Goal: Task Accomplishment & Management: Use online tool/utility

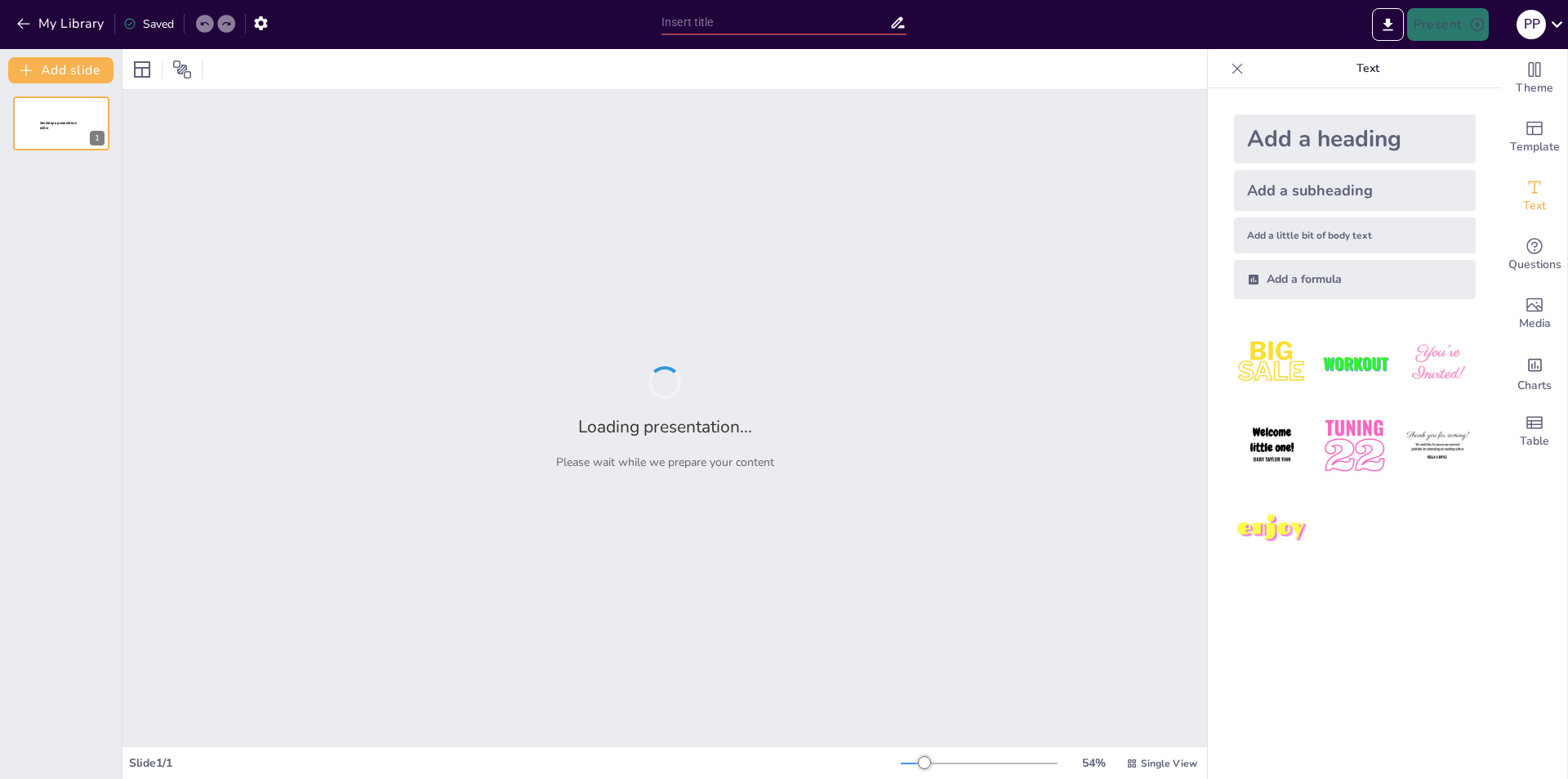
type input "Estado Actual de la Interoperabilidad en Sistemas de Seguridad Vehicular en [GE…"
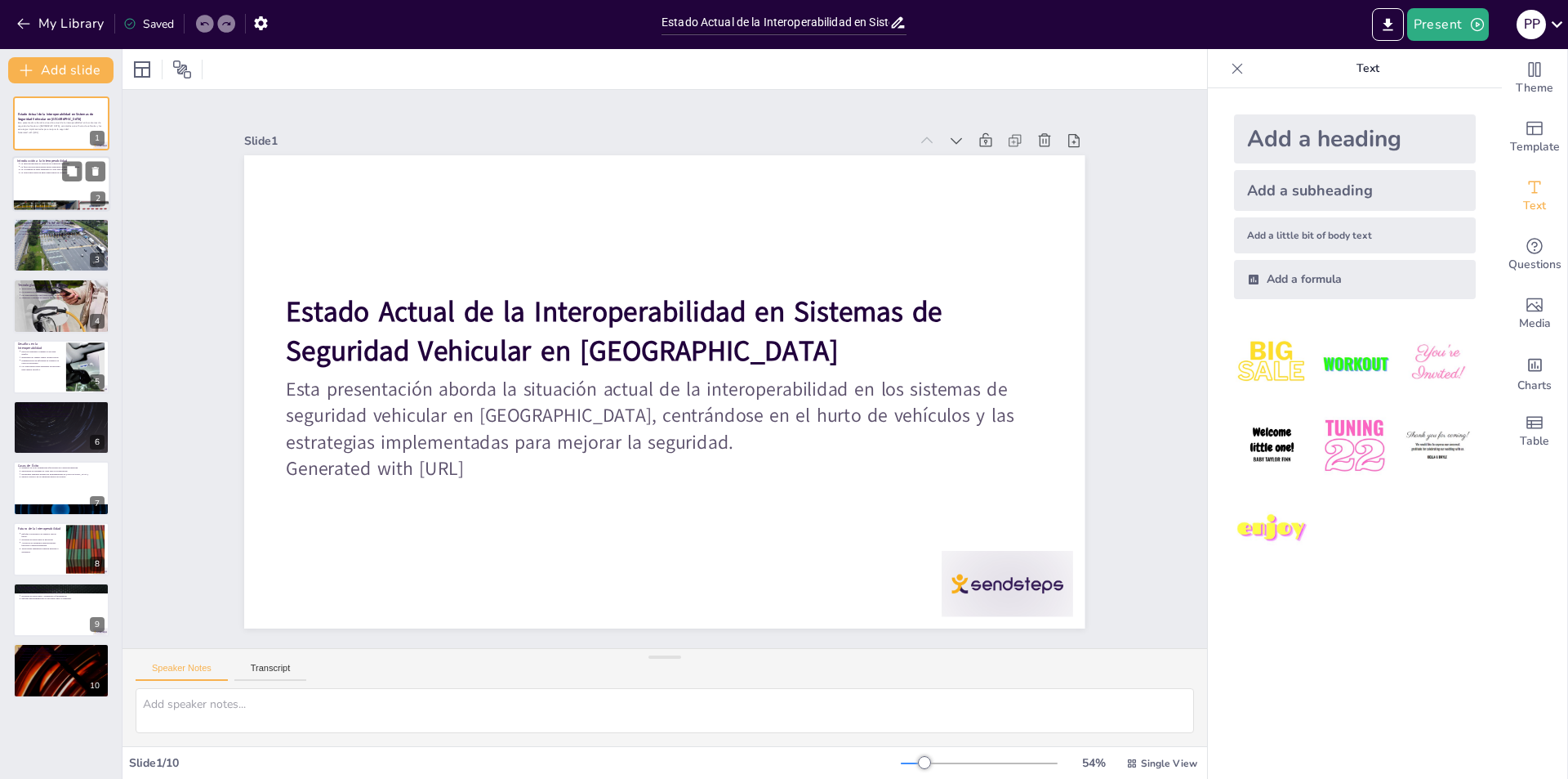
click at [45, 191] on div at bounding box center [61, 185] width 98 height 56
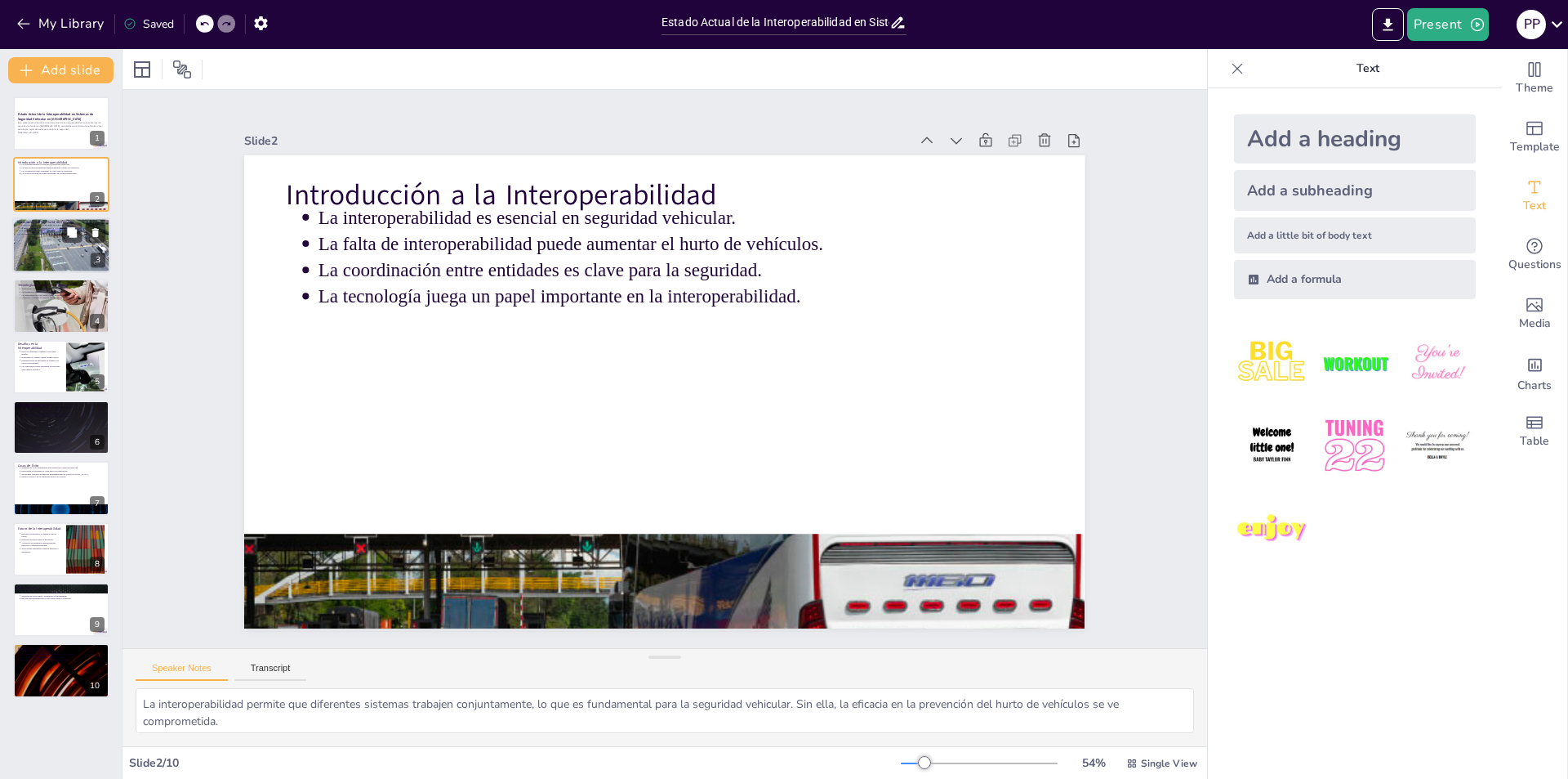
click at [35, 259] on div at bounding box center [61, 244] width 149 height 56
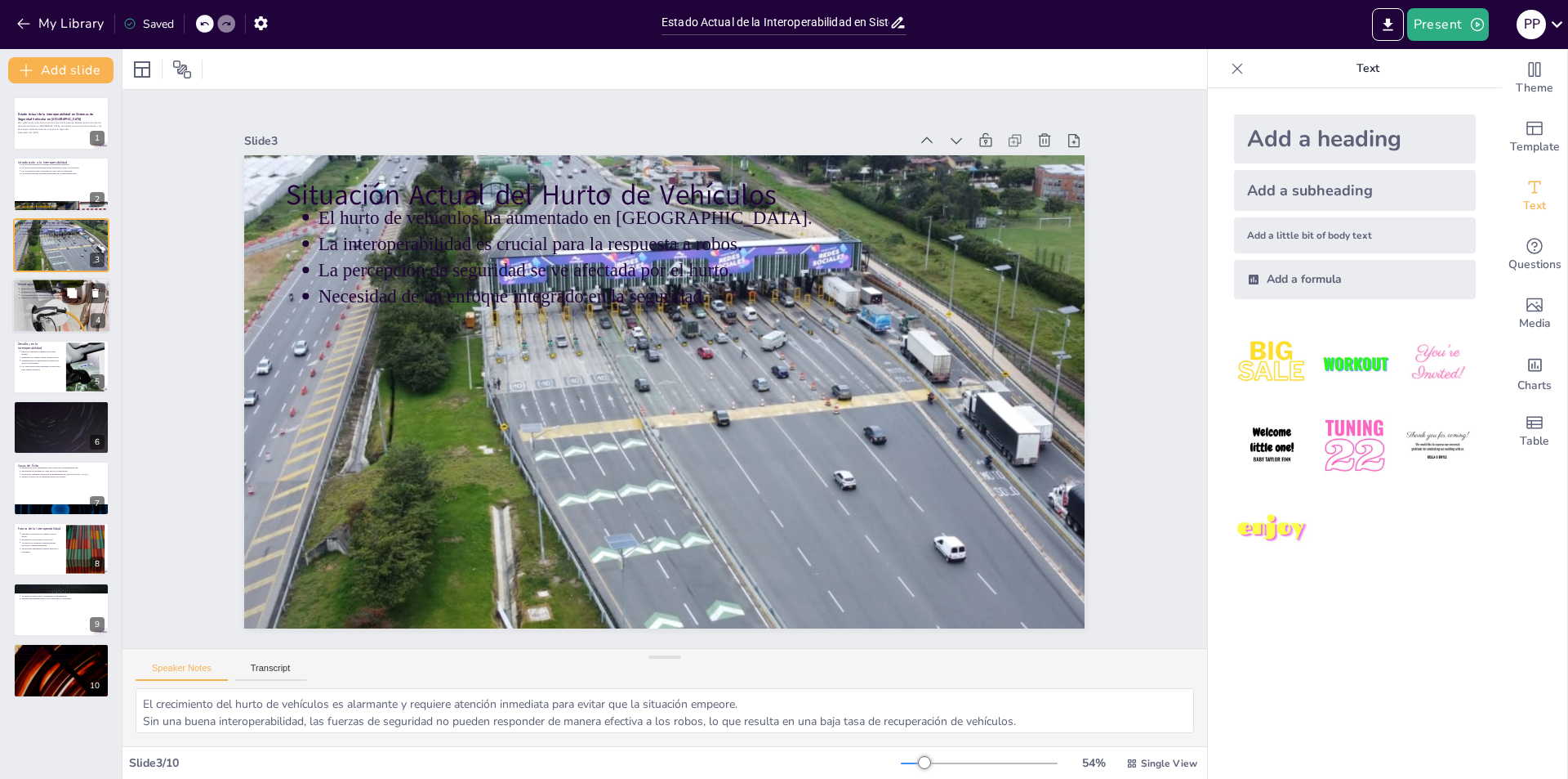
click at [40, 318] on div at bounding box center [61, 305] width 98 height 56
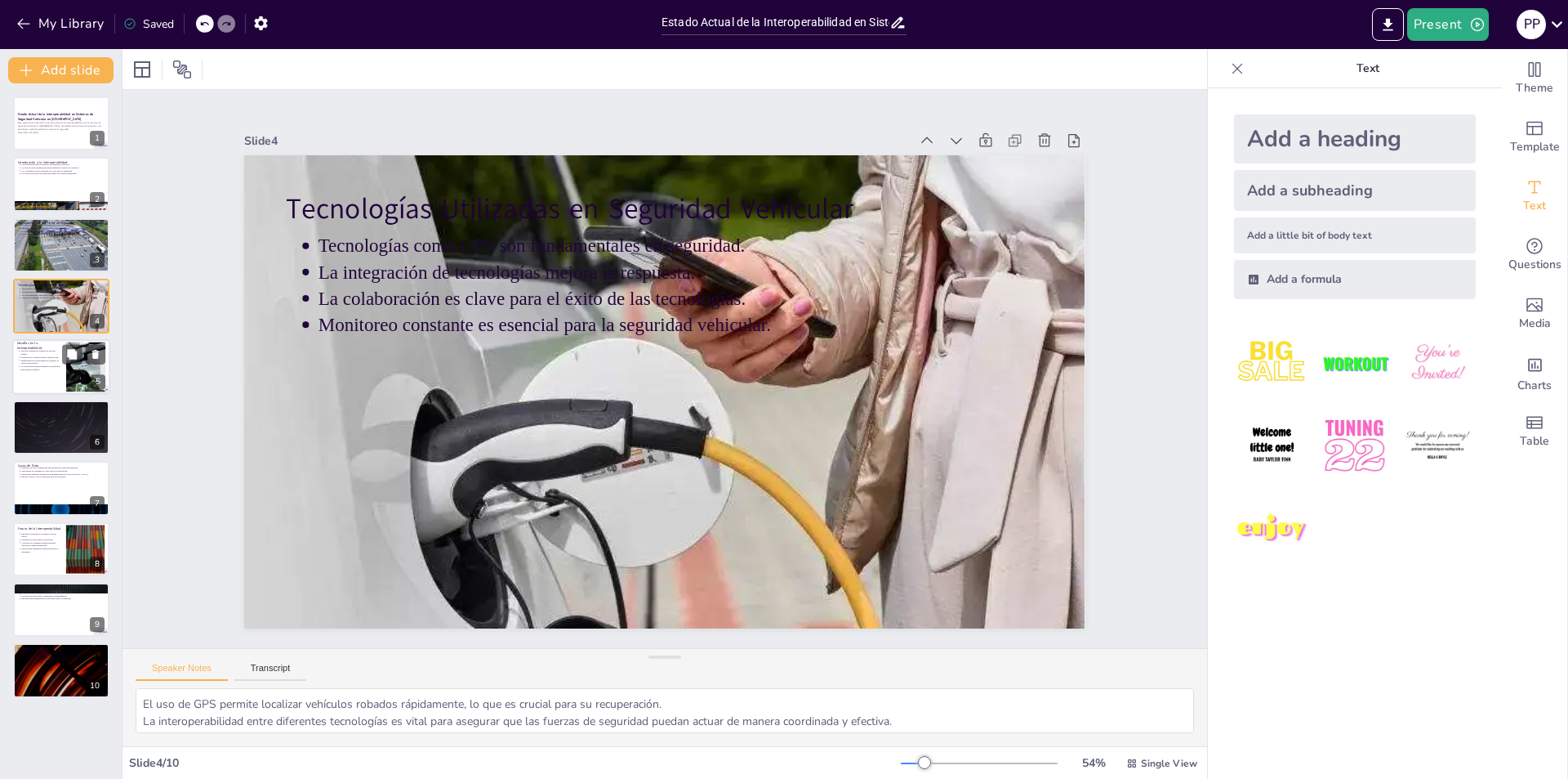
click at [35, 367] on p "La colaboración entre entidades es necesaria para superar desafíos." at bounding box center [41, 367] width 41 height 7
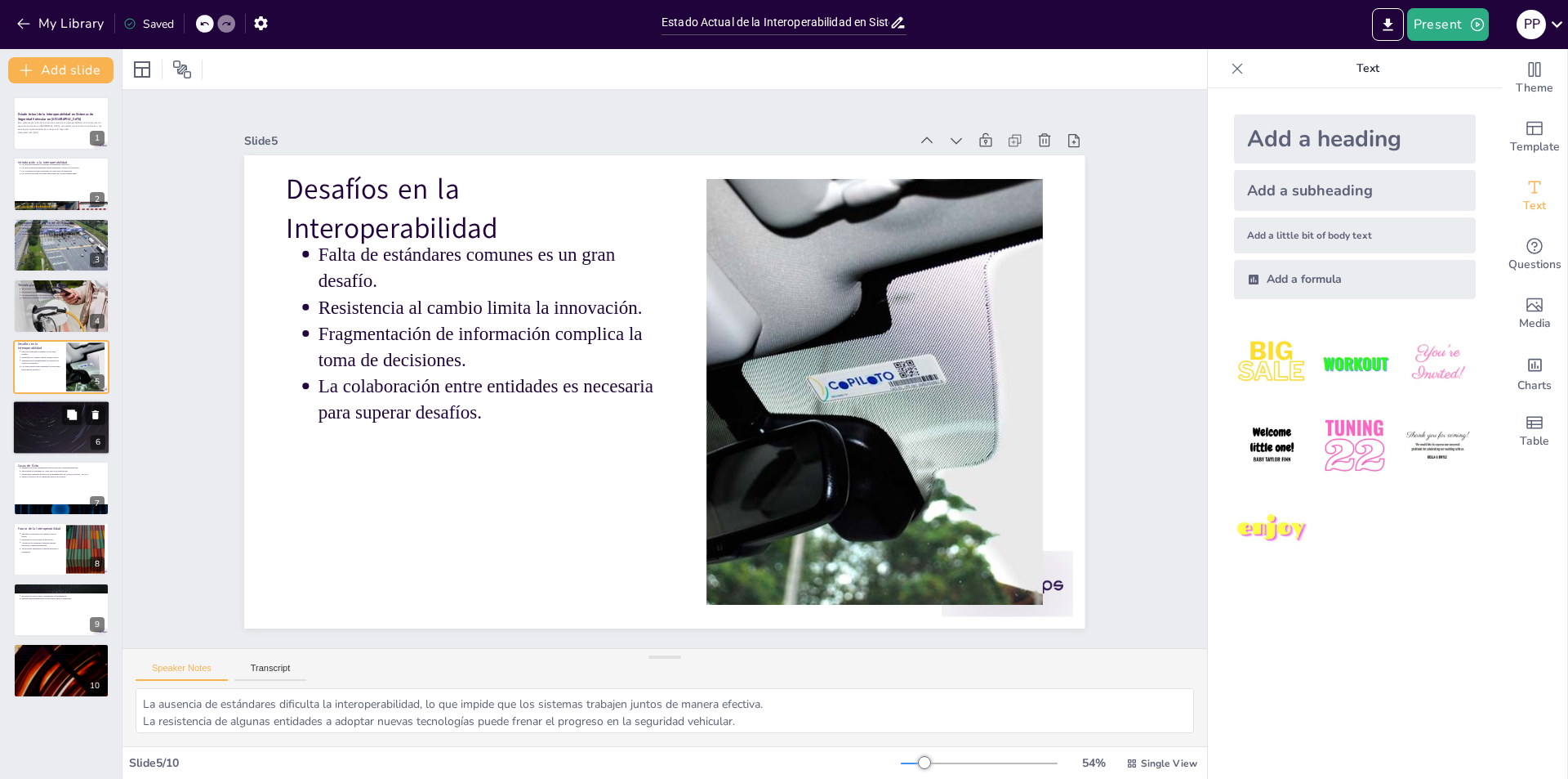
click at [38, 425] on div at bounding box center [61, 427] width 98 height 56
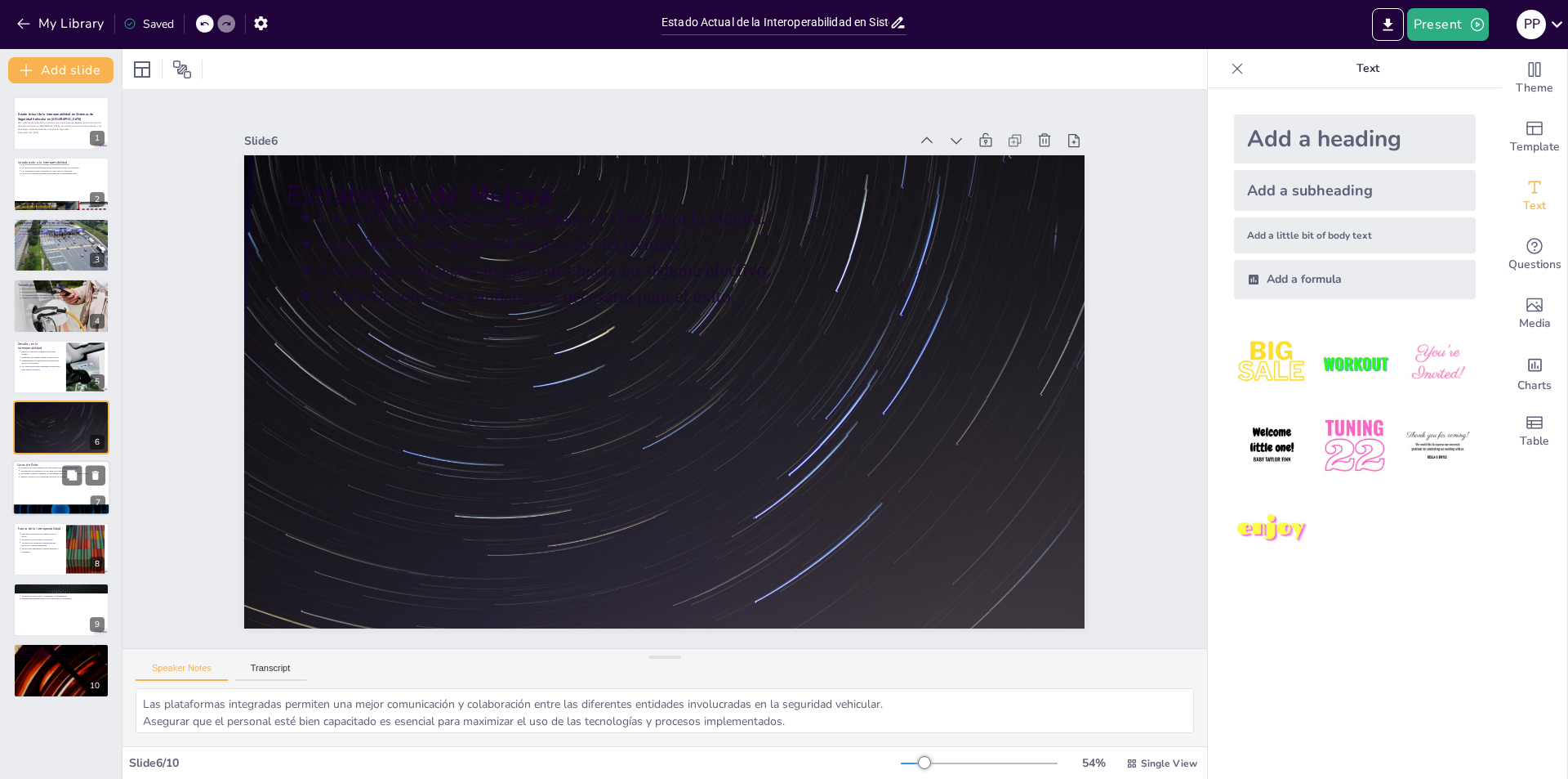
click at [23, 488] on div at bounding box center [61, 488] width 98 height 56
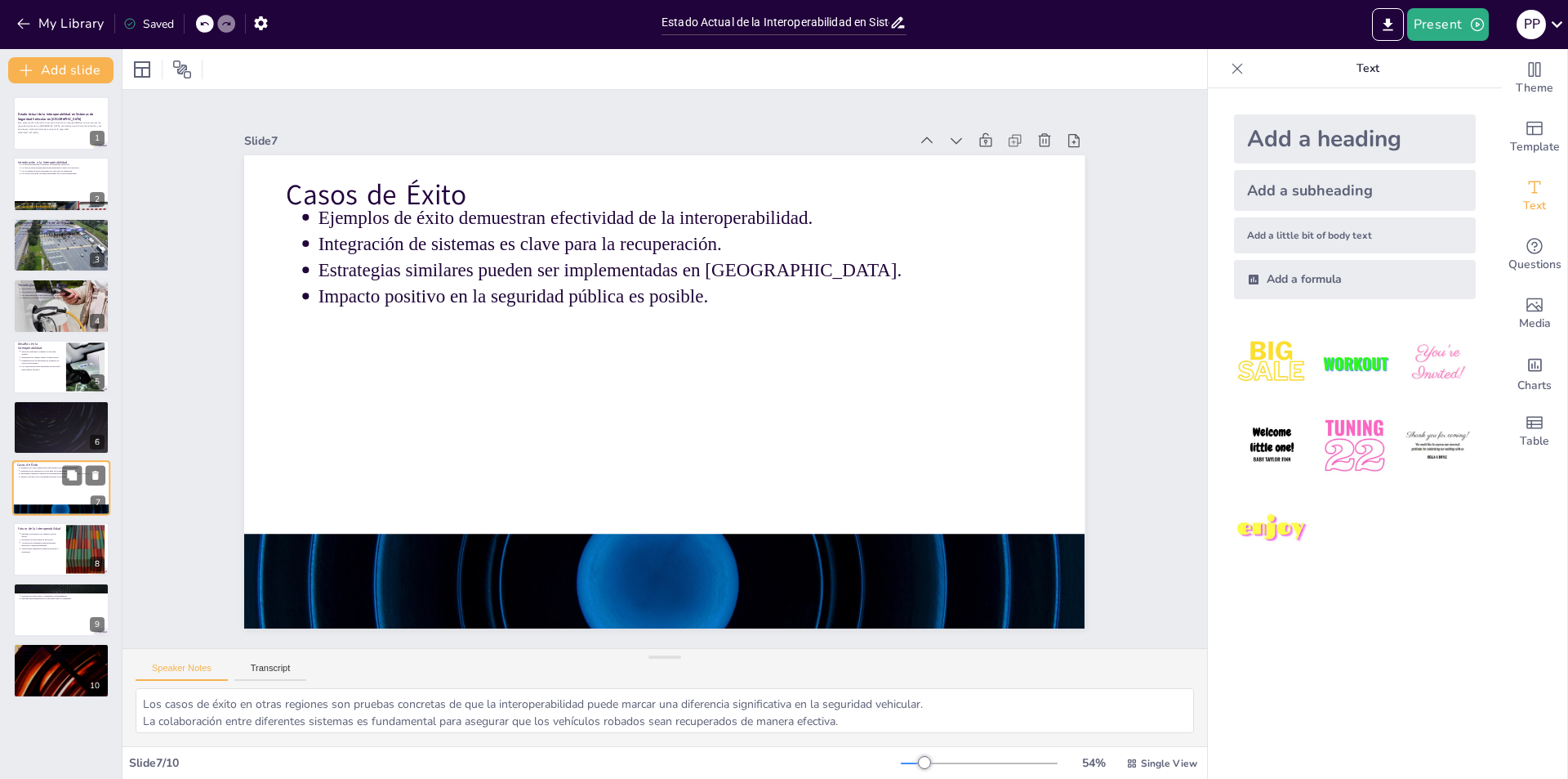
click at [27, 496] on div at bounding box center [61, 488] width 98 height 56
click at [30, 495] on div at bounding box center [61, 488] width 98 height 56
click at [36, 535] on p "Enfoque colaborativo es esencial para el futuro." at bounding box center [41, 535] width 41 height 7
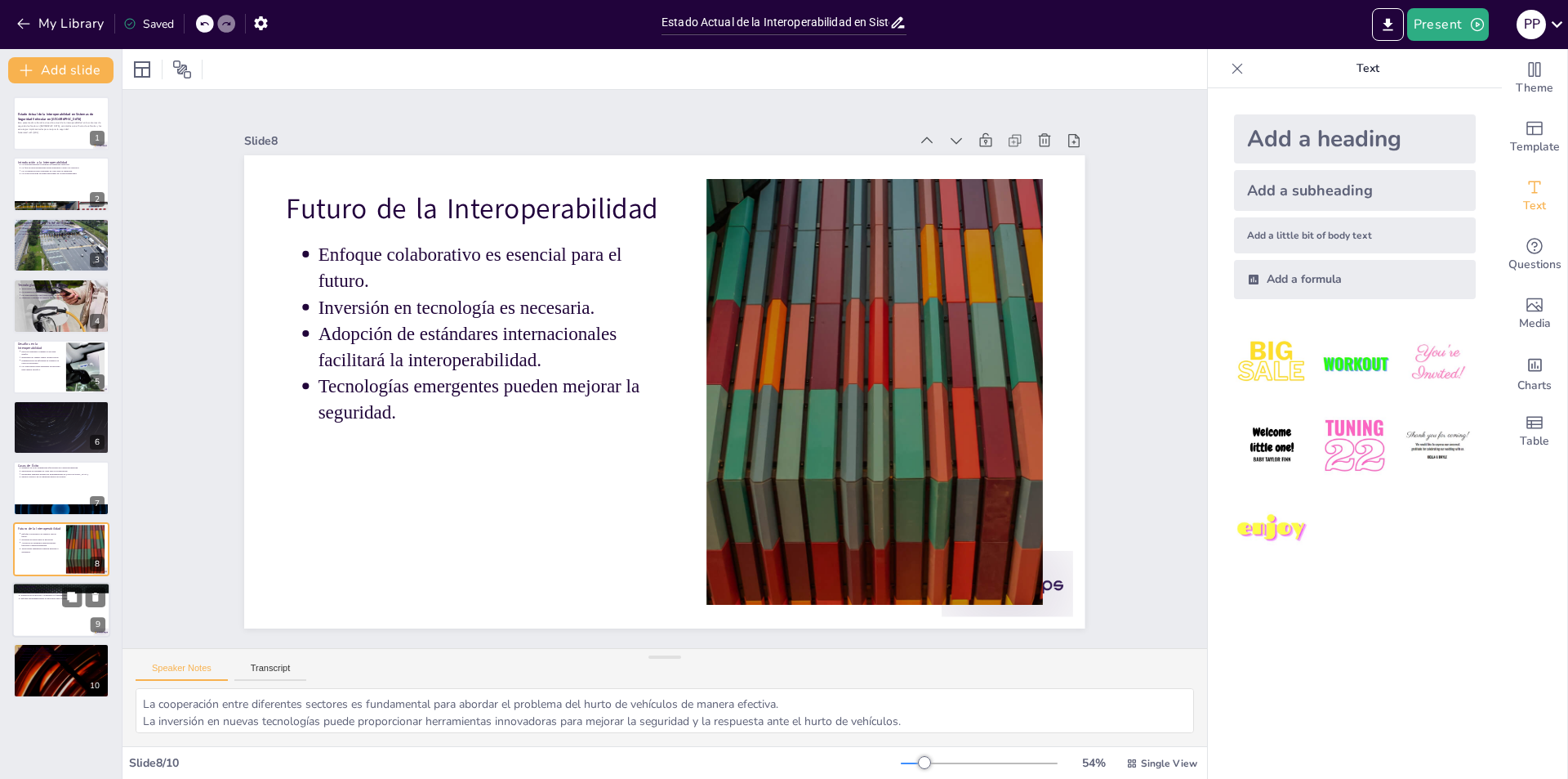
click at [52, 605] on div at bounding box center [61, 609] width 98 height 56
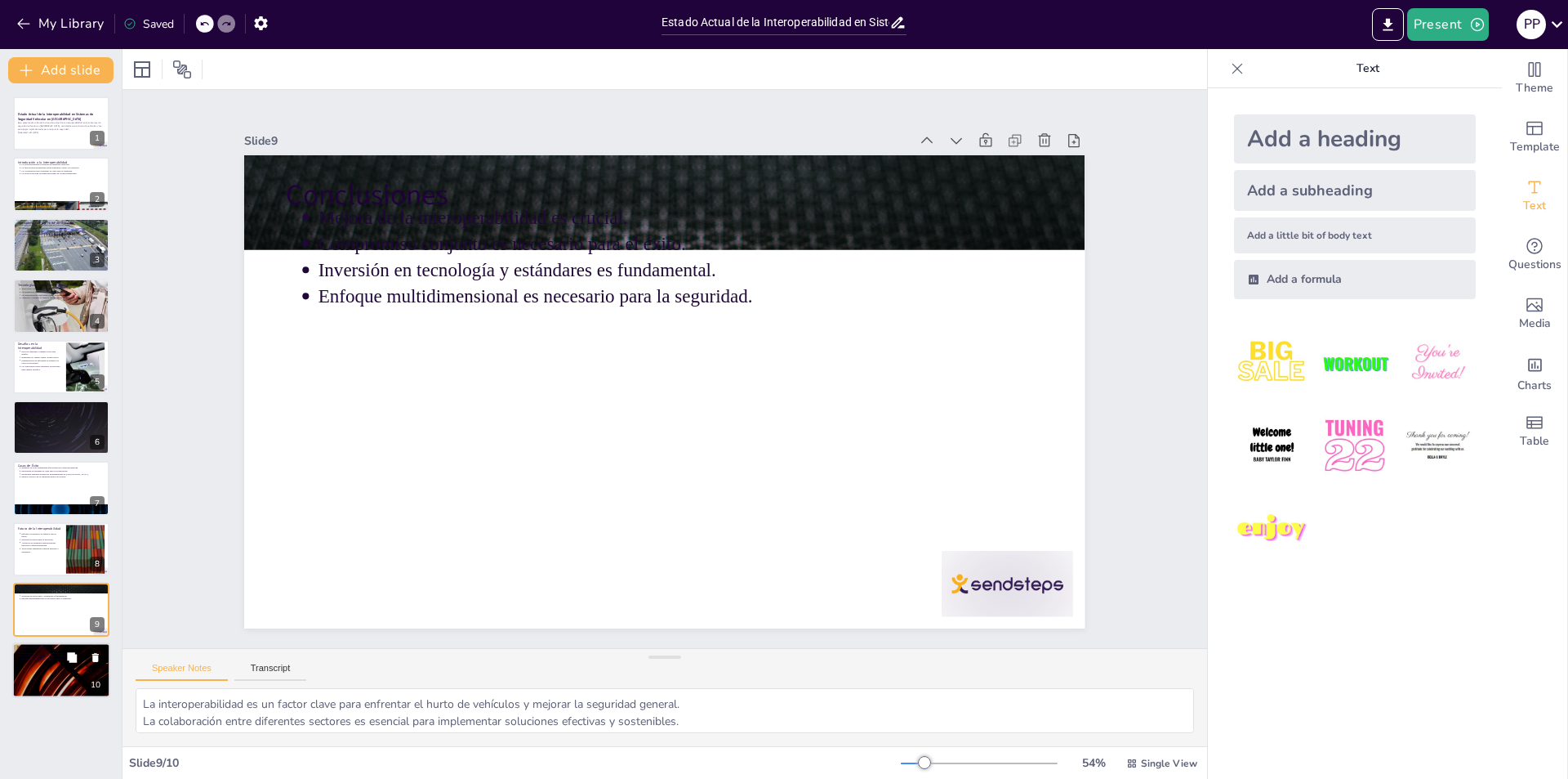
click at [49, 670] on div at bounding box center [61, 670] width 98 height 56
type textarea "La interacción con los asistentes es clave para profundizar en los temas aborda…"
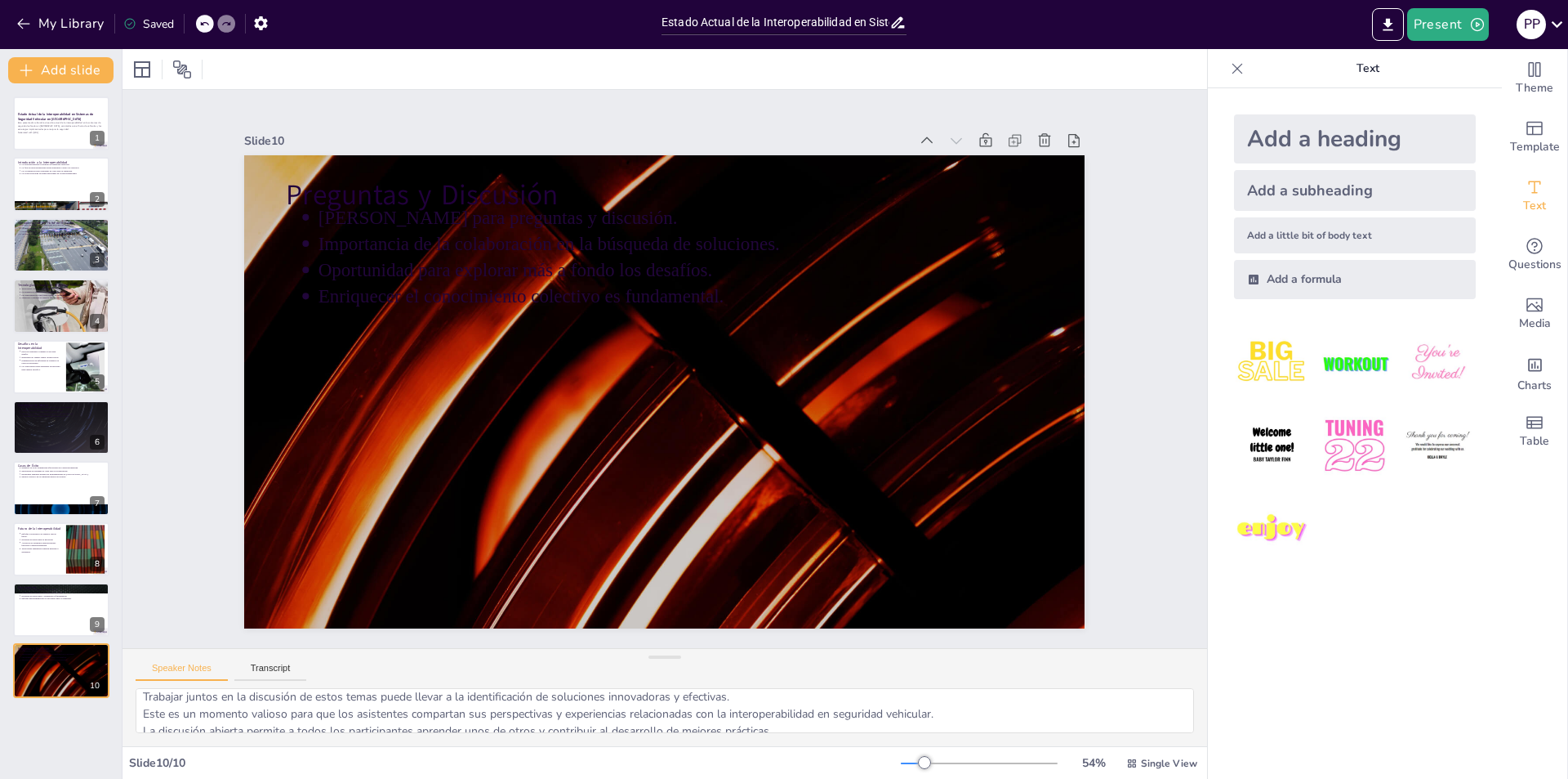
scroll to position [38, 0]
click at [42, 121] on p "Esta presentación aborda la situación actual de la interoperabilidad en los sis…" at bounding box center [61, 126] width 88 height 9
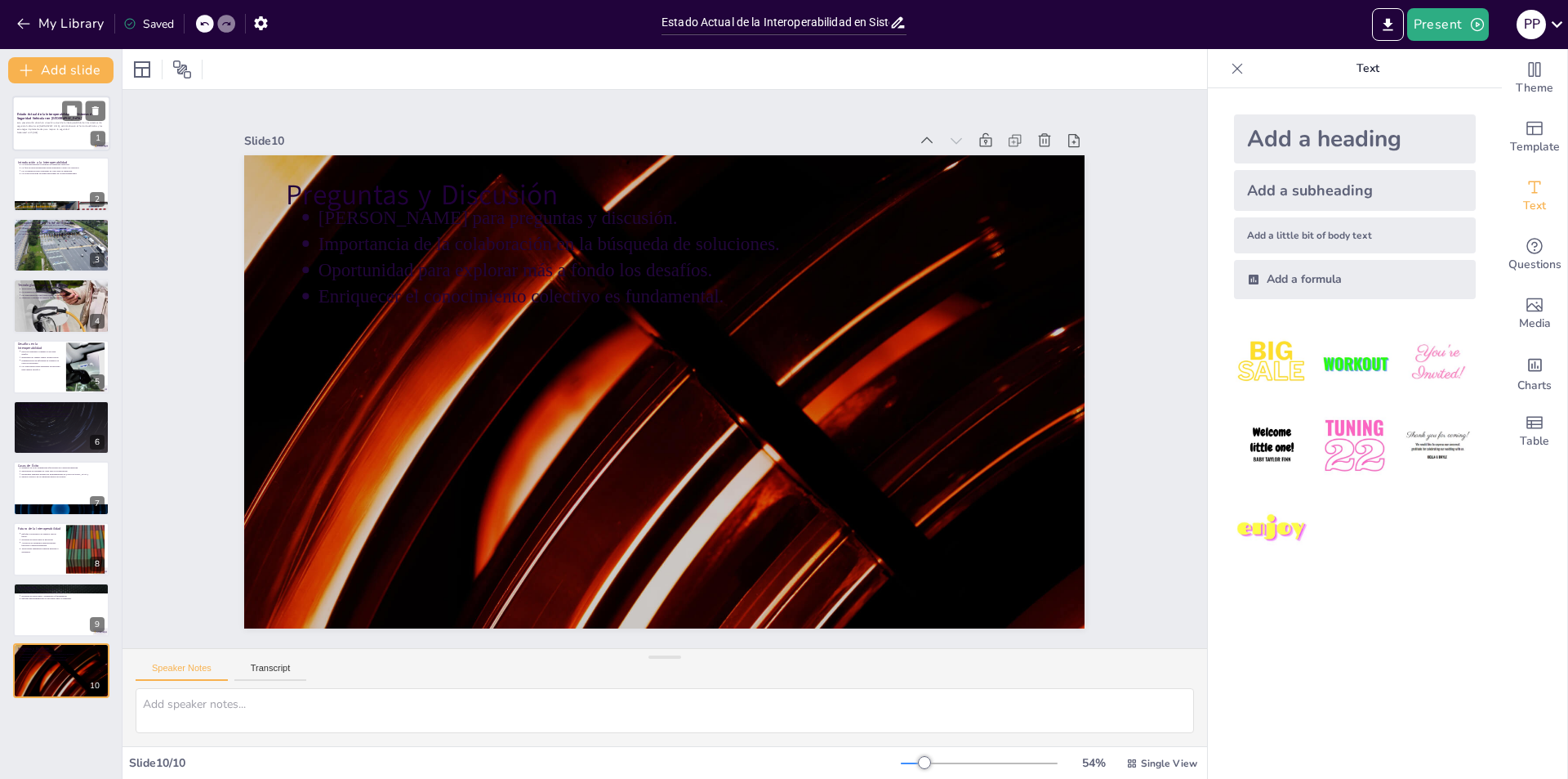
scroll to position [0, 0]
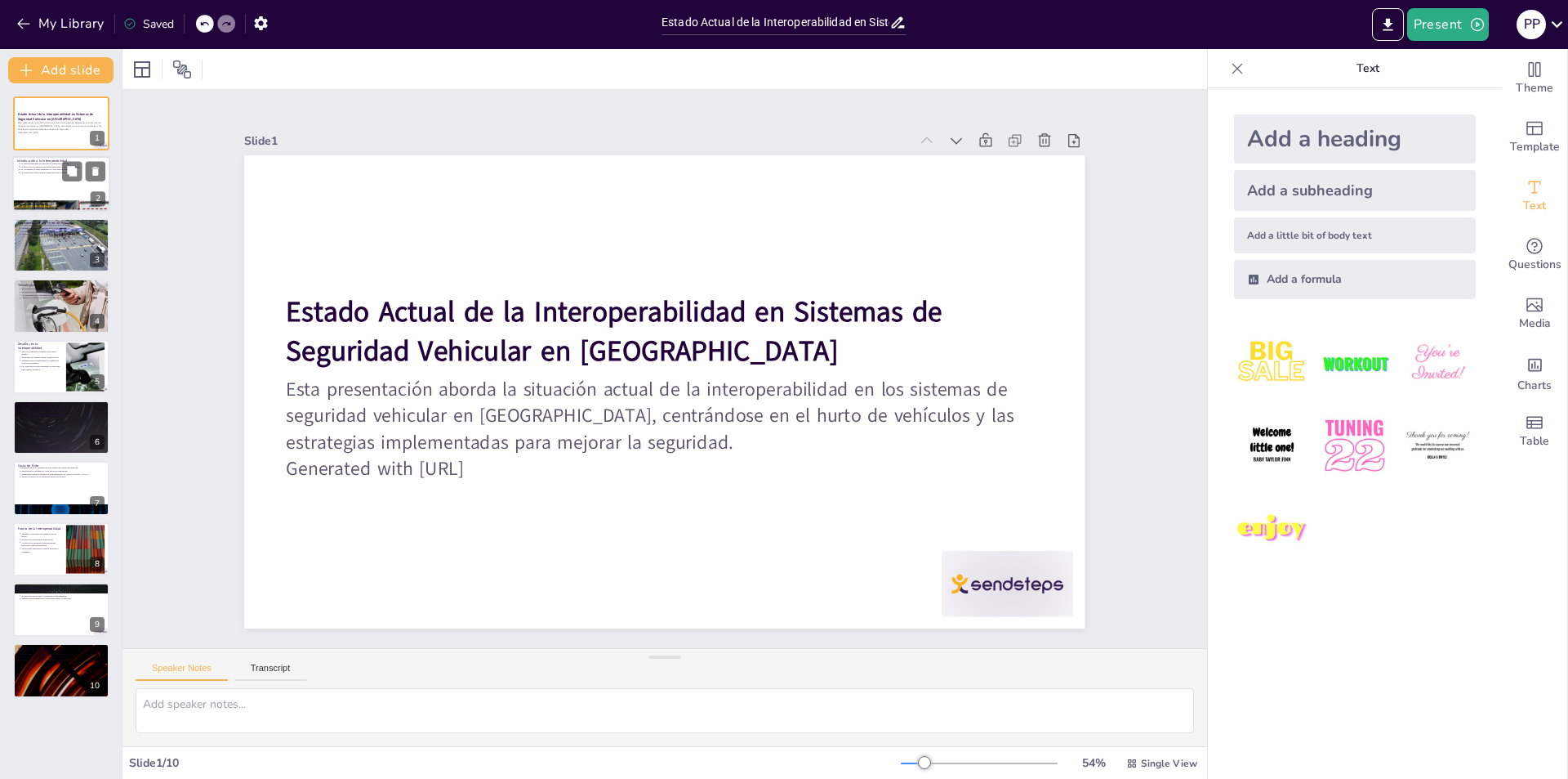
click at [32, 188] on div at bounding box center [61, 185] width 98 height 56
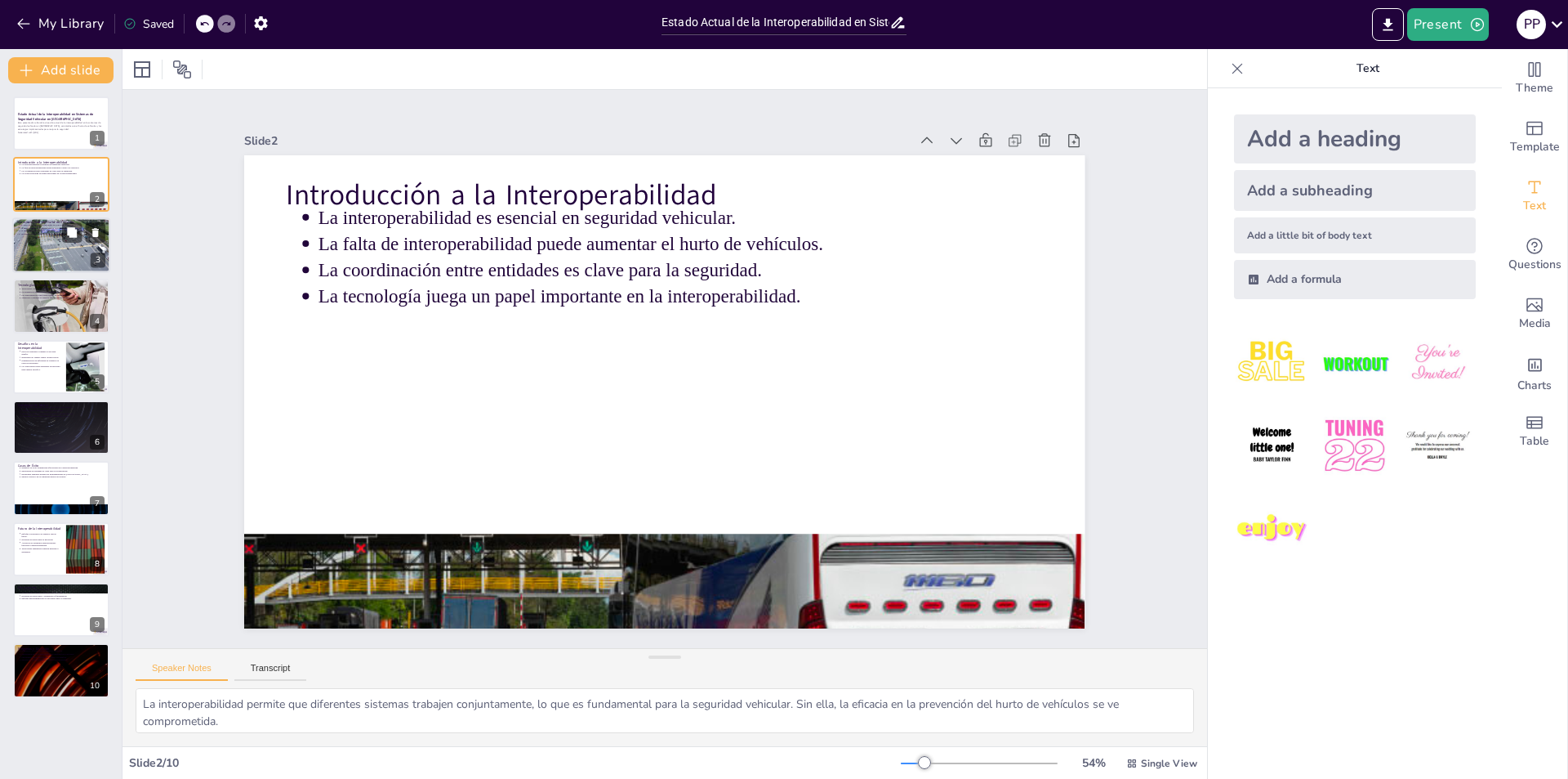
click at [23, 244] on div at bounding box center [61, 244] width 149 height 56
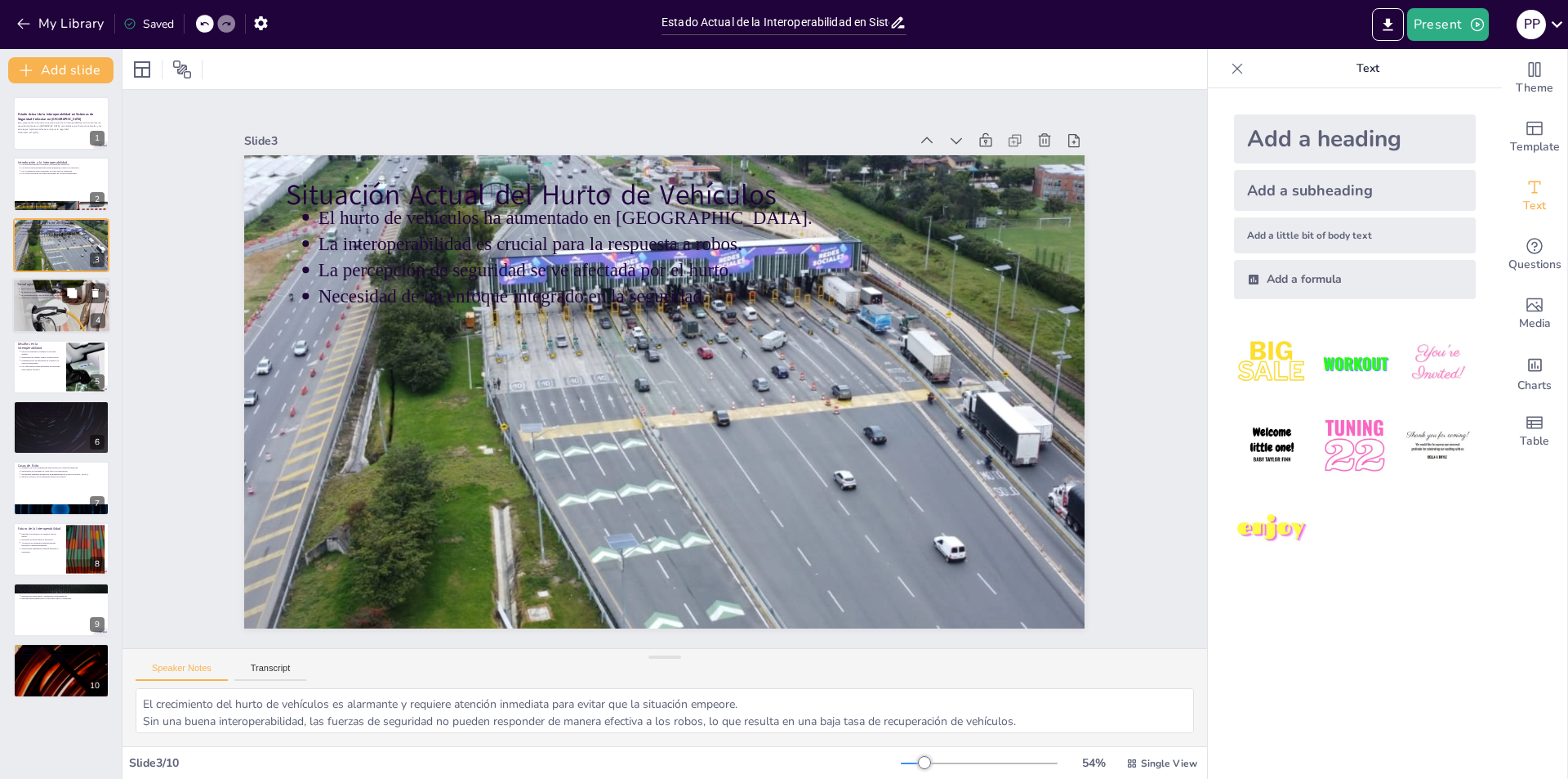
click at [36, 315] on div at bounding box center [61, 305] width 98 height 56
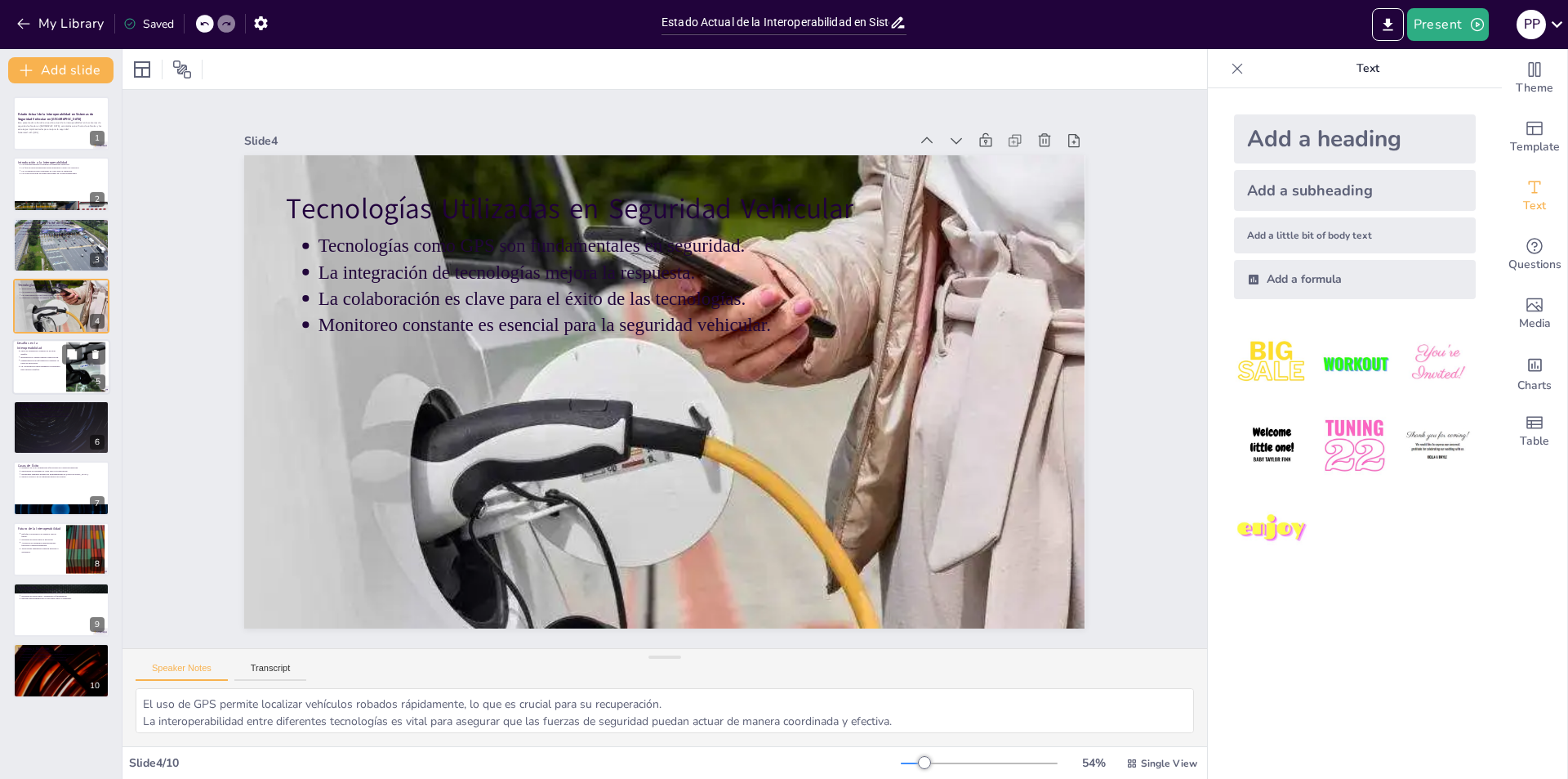
click at [32, 364] on p "La colaboración entre entidades es necesaria para superar desafíos." at bounding box center [41, 367] width 41 height 7
type textarea "La ausencia de estándares dificulta la interoperabilidad, lo que impide que los…"
